Goal: Information Seeking & Learning: Learn about a topic

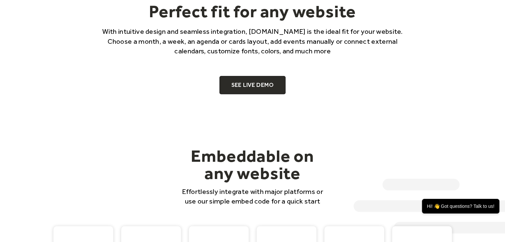
scroll to position [465, 0]
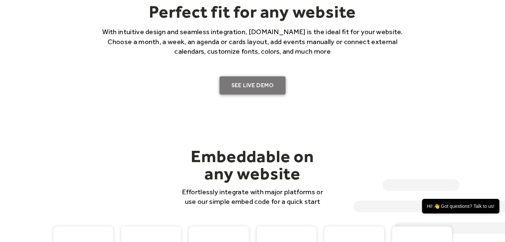
click at [260, 87] on link "SEE LIVE DEMO" at bounding box center [252, 85] width 66 height 19
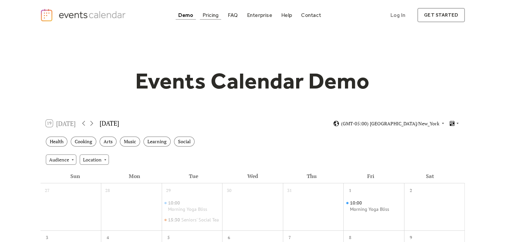
click at [215, 15] on div "Pricing" at bounding box center [211, 15] width 16 height 4
